Goal: Task Accomplishment & Management: Manage account settings

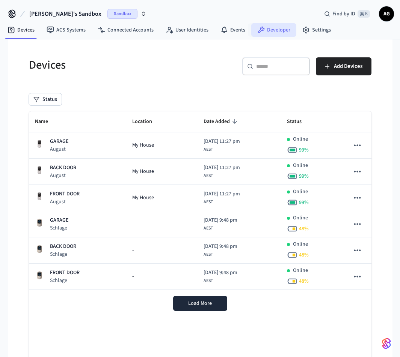
click at [279, 30] on link "Developer" at bounding box center [273, 30] width 45 height 14
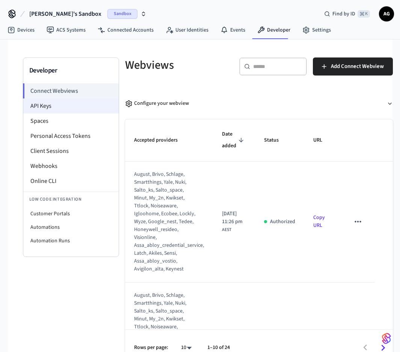
click at [52, 109] on li "API Keys" at bounding box center [70, 105] width 95 height 15
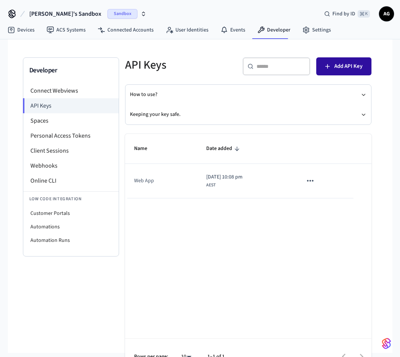
click at [342, 67] on span "Add API Key" at bounding box center [348, 67] width 28 height 10
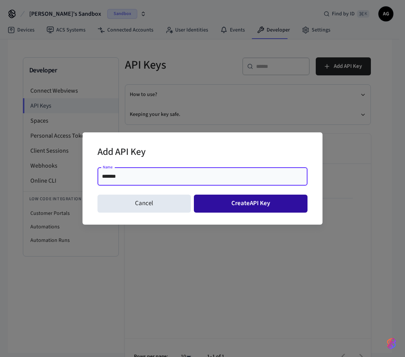
type input "*******"
click at [226, 207] on button "Create API Key" at bounding box center [251, 204] width 114 height 18
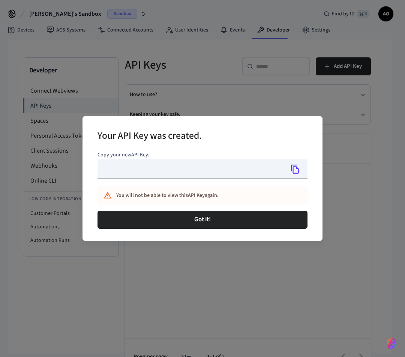
type input "**********"
click at [295, 169] on icon "Copy" at bounding box center [296, 169] width 10 height 10
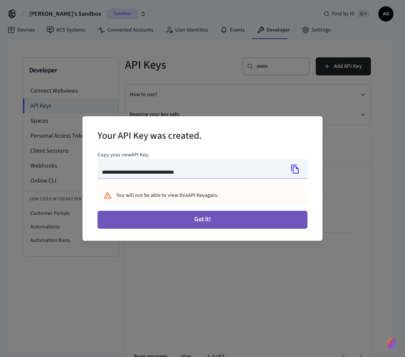
click at [205, 221] on button "Got it!" at bounding box center [203, 220] width 210 height 18
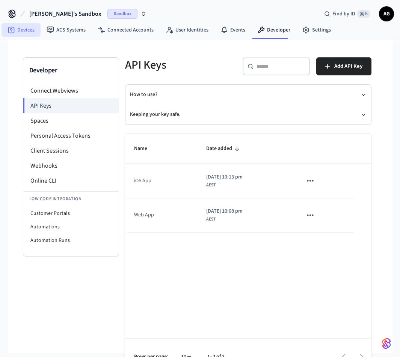
click at [14, 29] on icon at bounding box center [11, 30] width 6 height 6
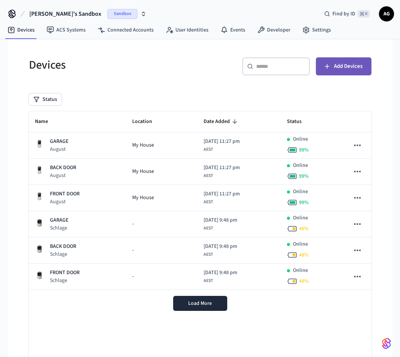
click at [335, 66] on span "Add Devices" at bounding box center [348, 67] width 29 height 10
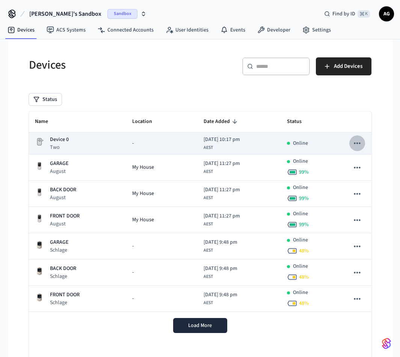
click at [357, 141] on icon "sticky table" at bounding box center [357, 144] width 10 height 10
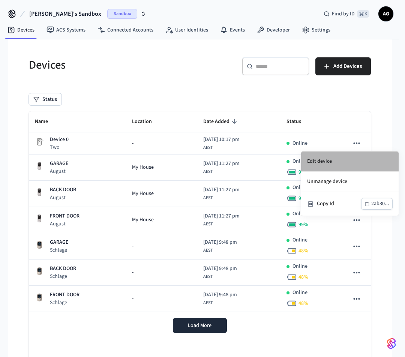
click at [328, 160] on li "Edit device" at bounding box center [350, 162] width 98 height 20
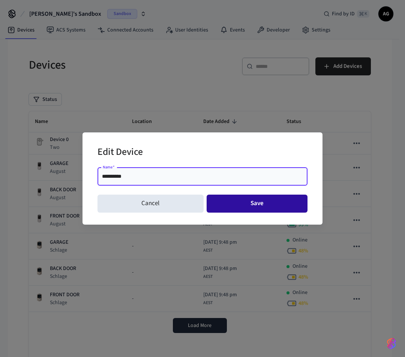
type input "**********"
click at [247, 204] on button "Save" at bounding box center [257, 204] width 101 height 18
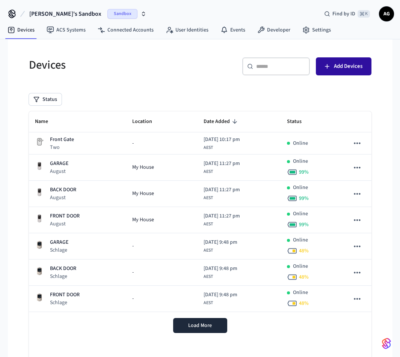
click at [338, 66] on span "Add Devices" at bounding box center [348, 67] width 29 height 10
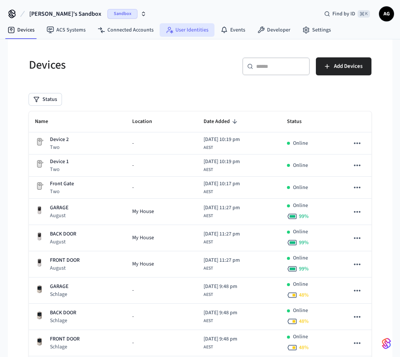
click at [185, 29] on link "User Identities" at bounding box center [187, 30] width 55 height 14
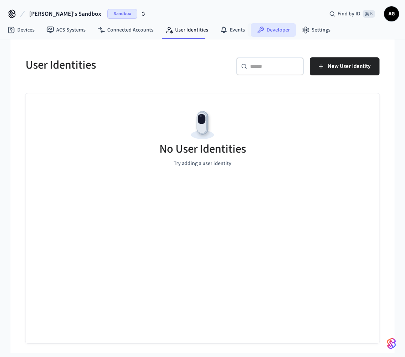
click at [273, 30] on link "Developer" at bounding box center [273, 30] width 45 height 14
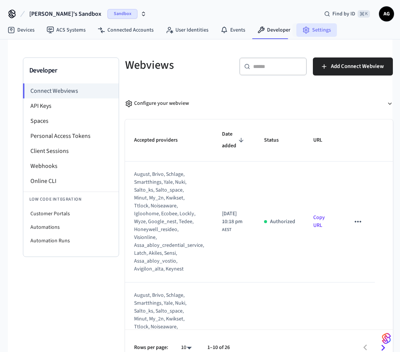
click at [313, 30] on link "Settings" at bounding box center [316, 30] width 41 height 14
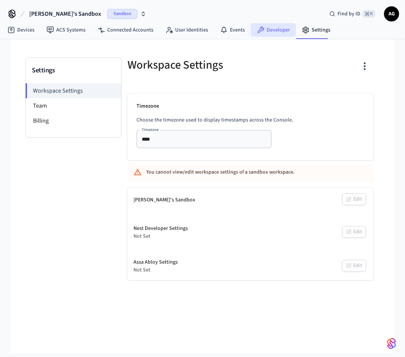
click at [278, 29] on link "Developer" at bounding box center [273, 30] width 45 height 14
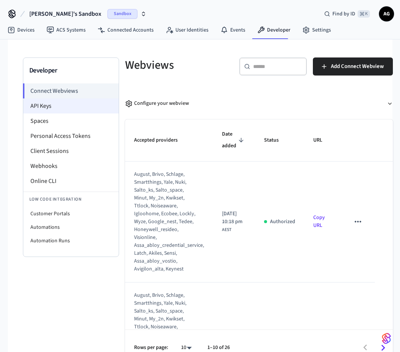
click at [42, 106] on li "API Keys" at bounding box center [70, 105] width 95 height 15
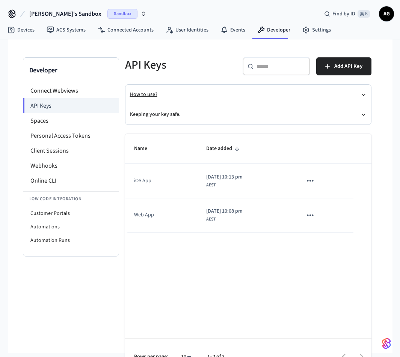
click at [146, 93] on button "How to use?" at bounding box center [248, 95] width 236 height 20
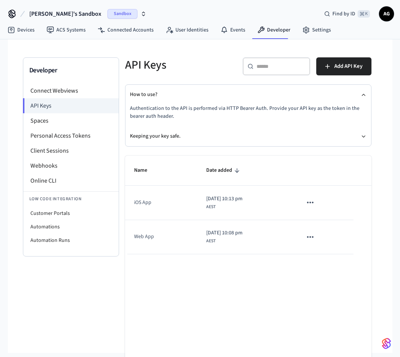
click at [40, 13] on span "[PERSON_NAME]'s Sandbox" at bounding box center [65, 13] width 72 height 9
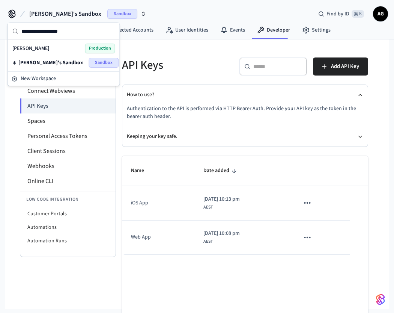
click at [84, 277] on div "Developer Connect Webviews API Keys Spaces Personal Access Tokens Client Sessio…" at bounding box center [68, 180] width 96 height 246
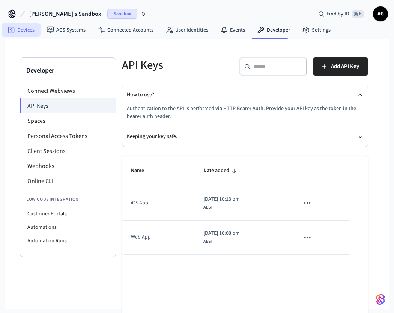
click at [21, 30] on link "Devices" at bounding box center [21, 30] width 39 height 14
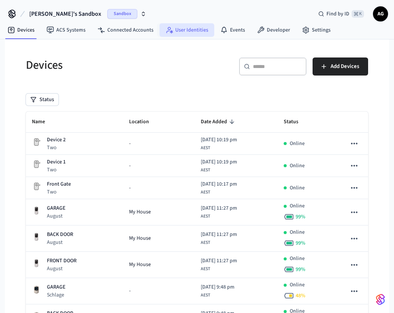
click at [184, 30] on link "User Identities" at bounding box center [187, 30] width 55 height 14
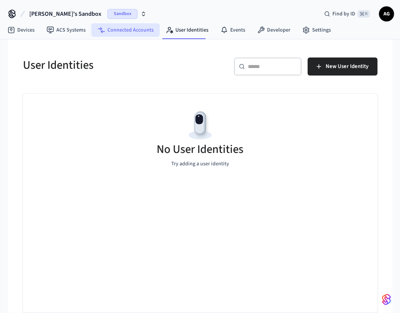
click at [120, 32] on link "Connected Accounts" at bounding box center [126, 30] width 68 height 14
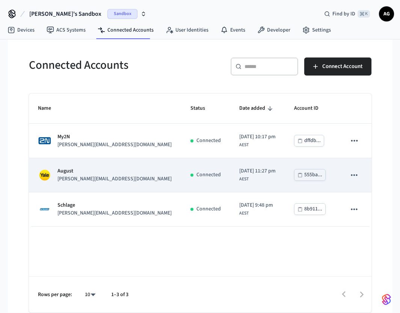
click at [72, 178] on p "[PERSON_NAME][EMAIL_ADDRESS][DOMAIN_NAME]" at bounding box center [114, 179] width 114 height 8
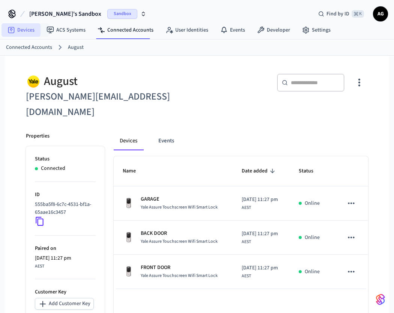
click at [25, 31] on link "Devices" at bounding box center [21, 30] width 39 height 14
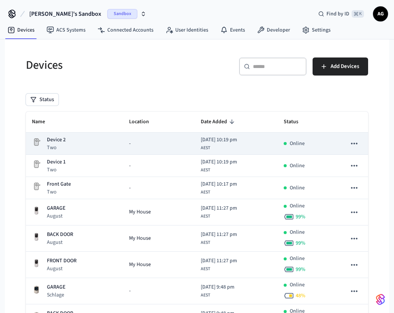
click at [57, 140] on p "Device 2" at bounding box center [56, 140] width 19 height 8
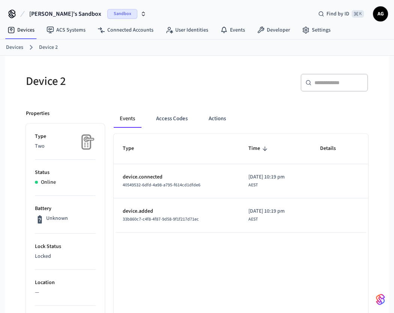
click at [12, 48] on link "Devices" at bounding box center [14, 48] width 17 height 8
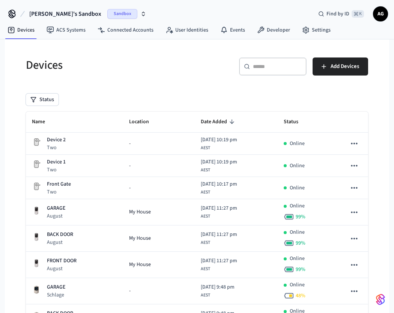
click at [107, 15] on span "Sandbox" at bounding box center [122, 14] width 30 height 10
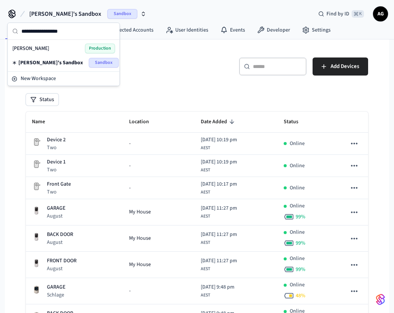
click at [39, 49] on span "[PERSON_NAME]" at bounding box center [30, 49] width 37 height 8
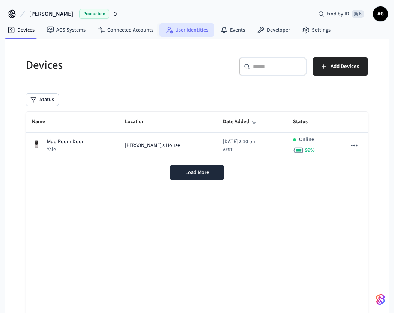
click at [185, 30] on link "User Identities" at bounding box center [187, 30] width 55 height 14
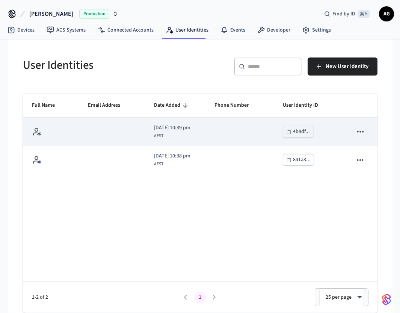
click at [358, 130] on icon "sticky table" at bounding box center [360, 132] width 10 height 10
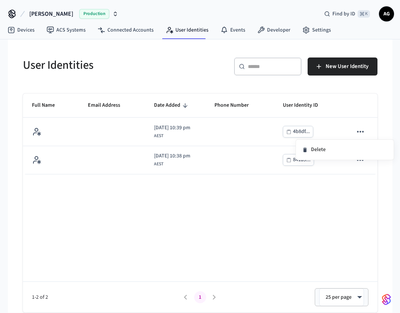
click at [134, 123] on div at bounding box center [200, 156] width 400 height 313
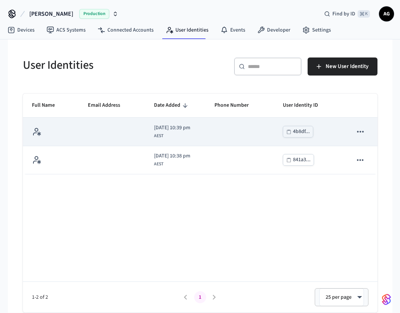
click at [71, 132] on td "sticky table" at bounding box center [51, 131] width 56 height 28
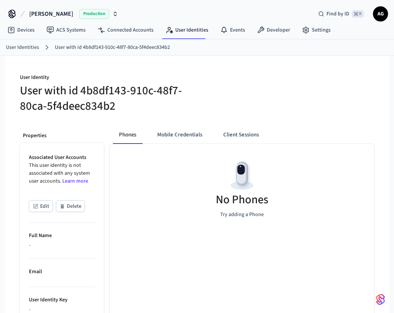
click at [45, 251] on li "Full Name -" at bounding box center [62, 241] width 66 height 36
click at [46, 209] on button "Edit" at bounding box center [41, 206] width 24 height 12
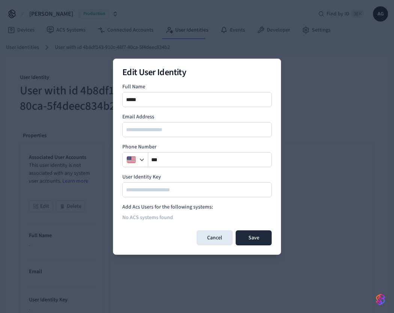
type input "*****"
click at [154, 191] on input at bounding box center [197, 189] width 149 height 9
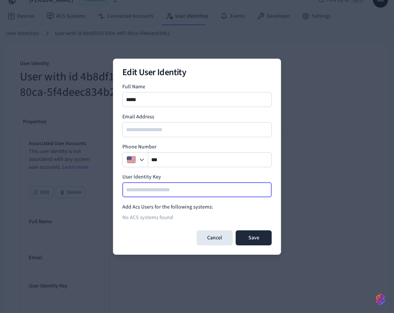
scroll to position [19, 0]
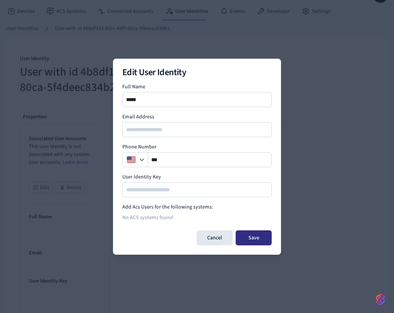
click at [258, 237] on button "Save" at bounding box center [254, 237] width 36 height 15
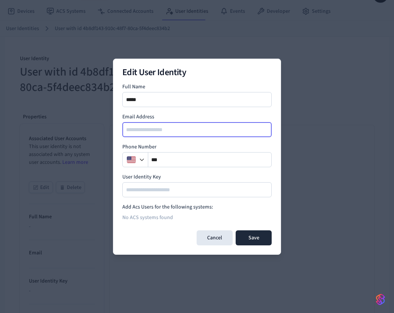
type input "**********"
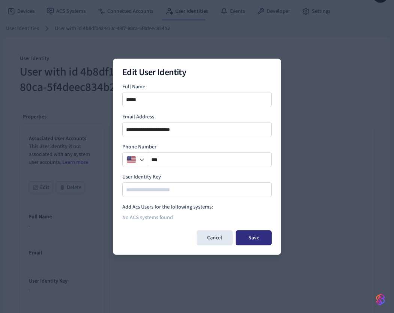
click at [257, 238] on button "Save" at bounding box center [254, 237] width 36 height 15
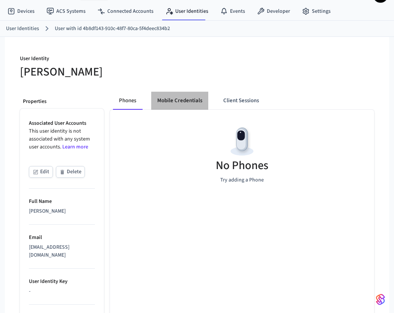
click at [186, 101] on button "Mobile Credentials" at bounding box center [179, 101] width 57 height 18
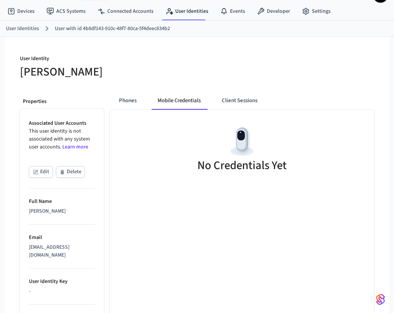
click at [71, 146] on link "Learn more" at bounding box center [75, 147] width 26 height 8
click at [254, 100] on button "Client Sessions" at bounding box center [240, 101] width 48 height 18
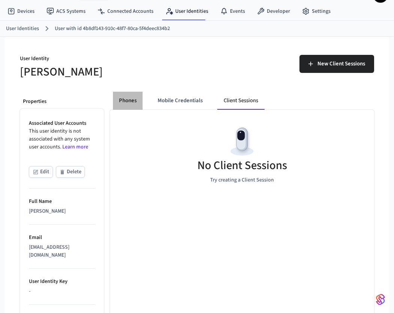
click at [128, 99] on button "Phones" at bounding box center [128, 101] width 30 height 18
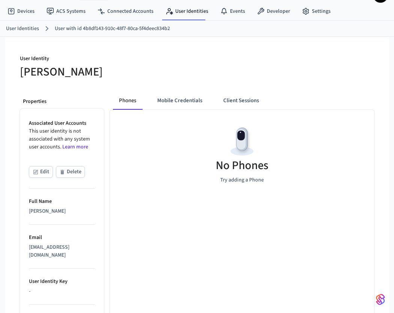
click at [24, 29] on link "User Identities" at bounding box center [22, 29] width 33 height 8
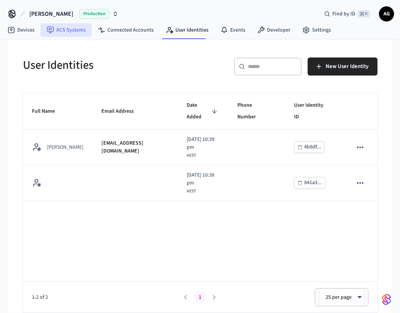
click at [71, 30] on link "ACS Systems" at bounding box center [66, 30] width 51 height 14
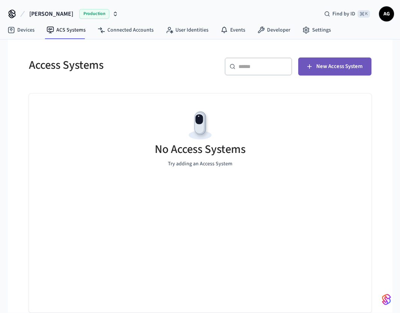
click at [337, 68] on span "New Access System" at bounding box center [339, 67] width 46 height 10
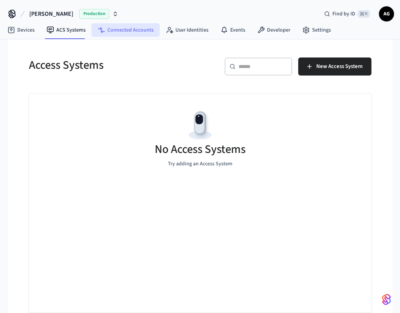
click at [129, 31] on link "Connected Accounts" at bounding box center [126, 30] width 68 height 14
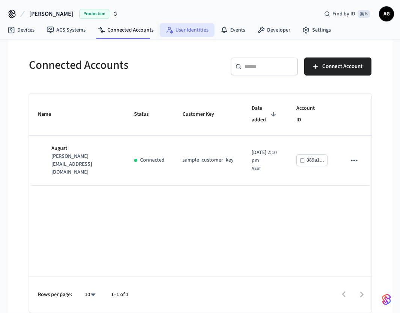
click at [199, 31] on link "User Identities" at bounding box center [187, 30] width 55 height 14
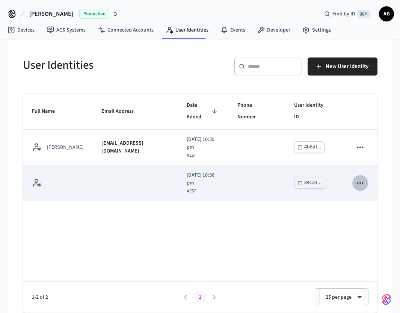
click at [362, 183] on icon "sticky table" at bounding box center [360, 183] width 10 height 10
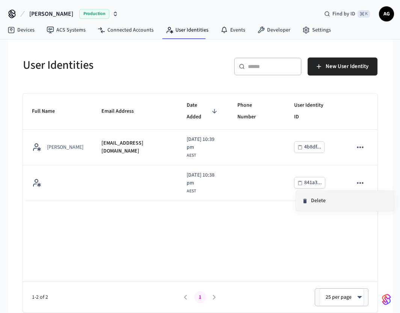
click at [315, 204] on li "Delete" at bounding box center [345, 201] width 98 height 20
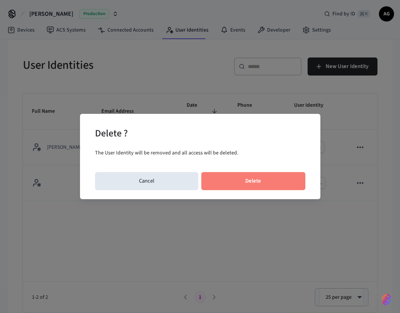
click at [255, 182] on button "Delete" at bounding box center [253, 181] width 104 height 18
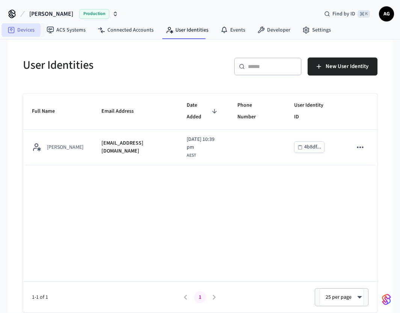
click at [22, 30] on link "Devices" at bounding box center [21, 30] width 39 height 14
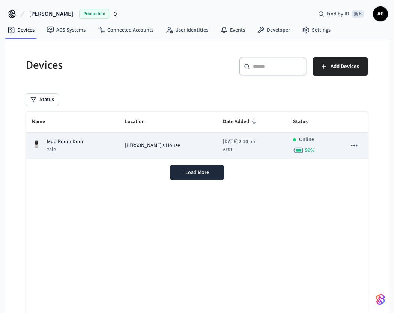
click at [68, 142] on p "Mud Room Door" at bounding box center [65, 142] width 37 height 8
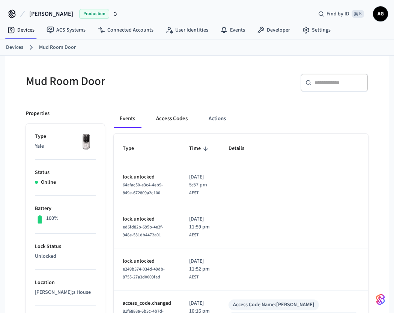
click at [176, 119] on button "Access Codes" at bounding box center [172, 119] width 44 height 18
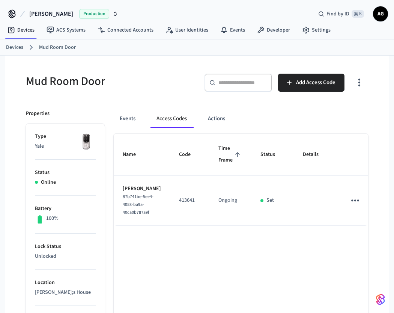
click at [351, 201] on icon "sticky table" at bounding box center [355, 200] width 8 height 2
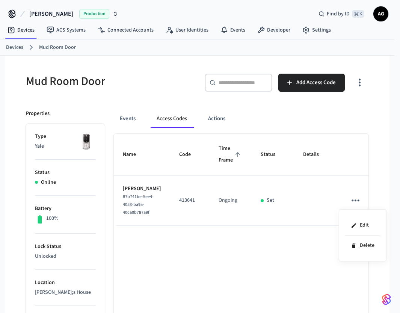
click at [274, 266] on div at bounding box center [200, 156] width 400 height 313
